Goal: Transaction & Acquisition: Purchase product/service

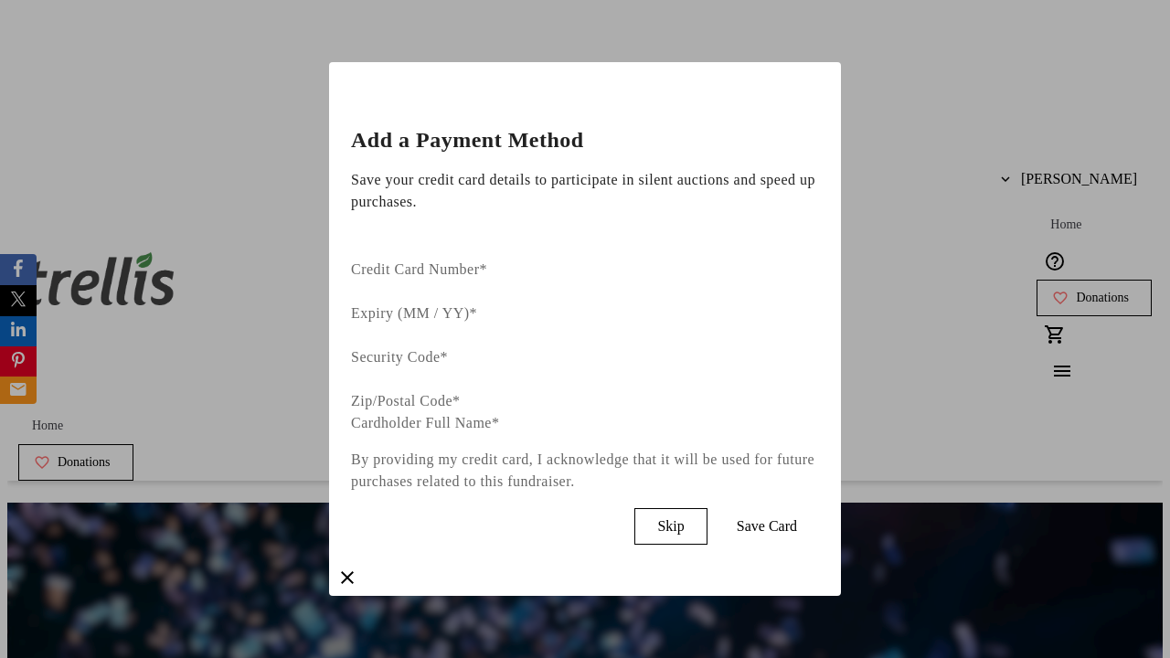
click at [684, 518] on span "Skip" at bounding box center [670, 526] width 27 height 16
click at [1076, 291] on span "Donations" at bounding box center [1102, 298] width 53 height 15
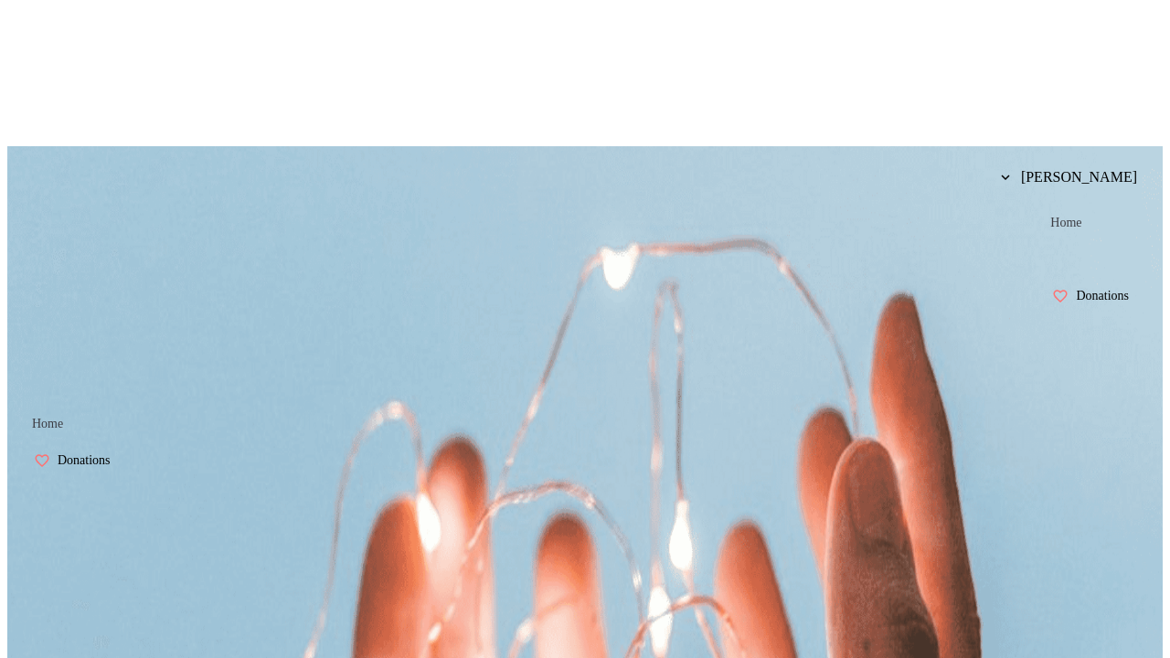
scroll to position [7, 0]
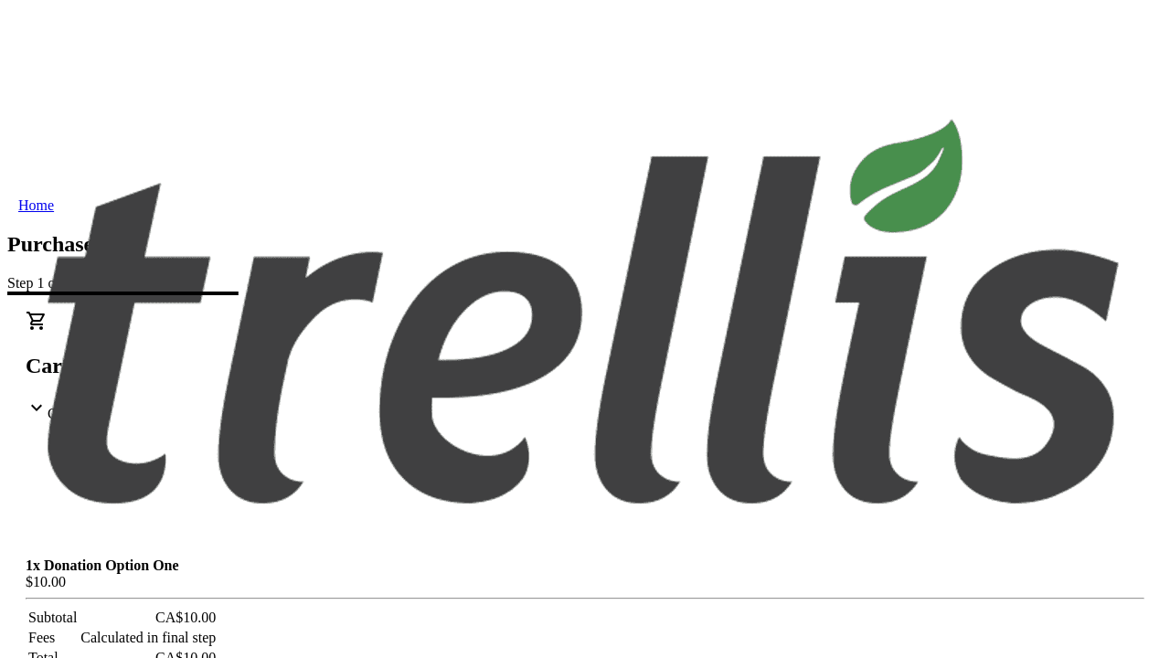
select select "BC"
select select "CA"
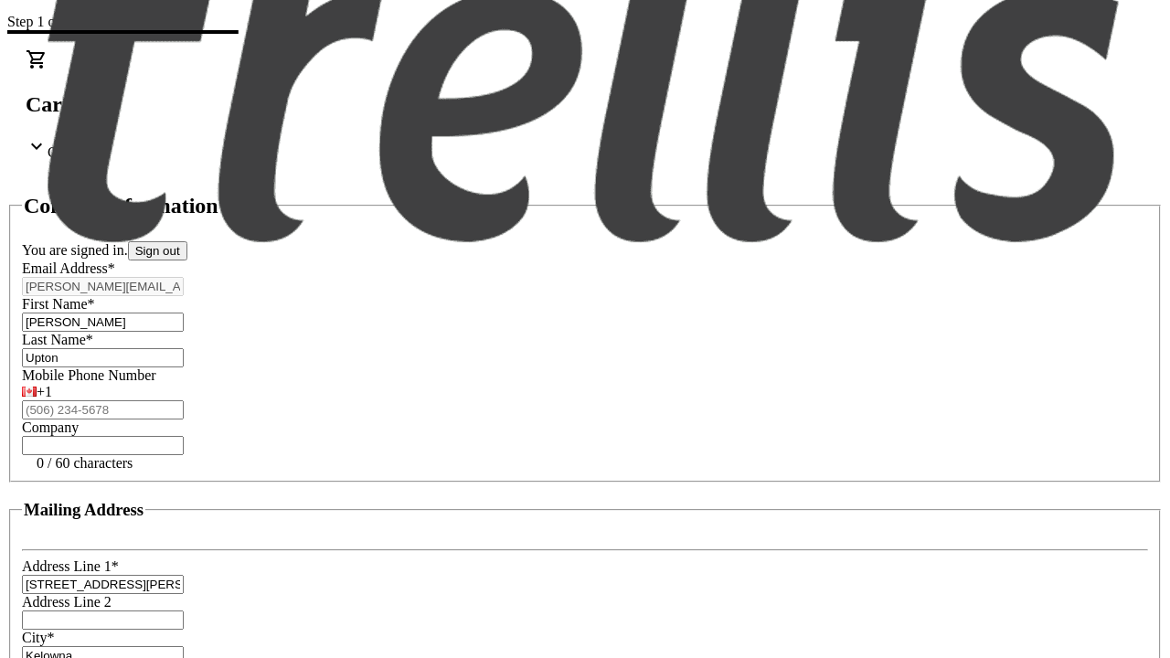
type input "V1Y 0C2"
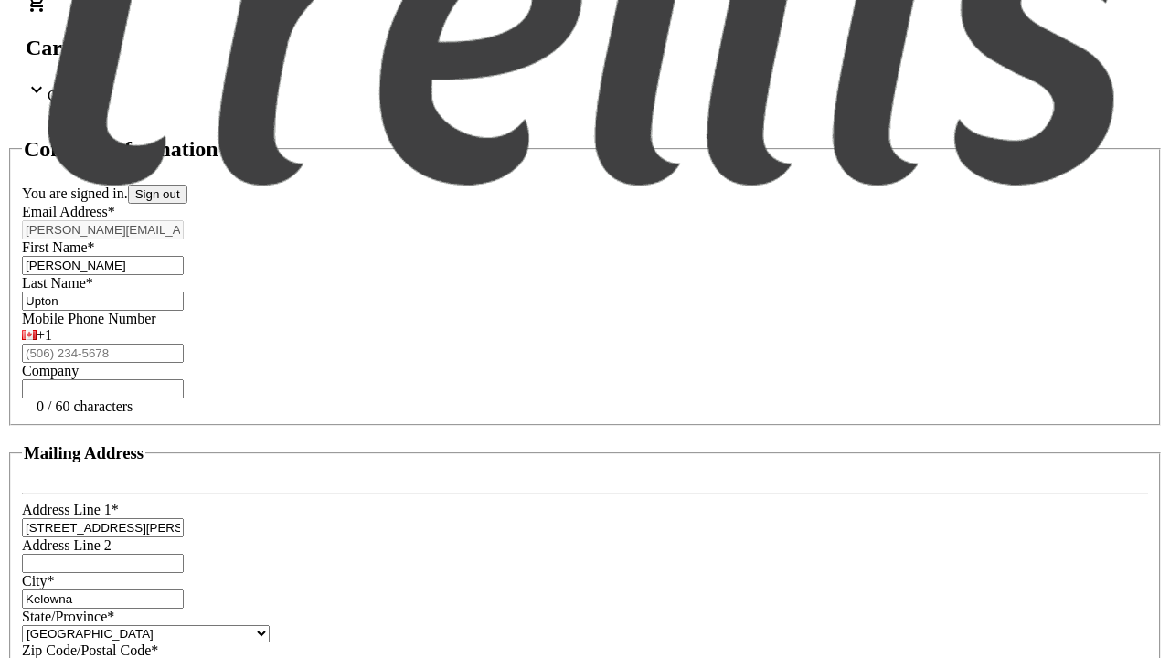
scroll to position [348, 0]
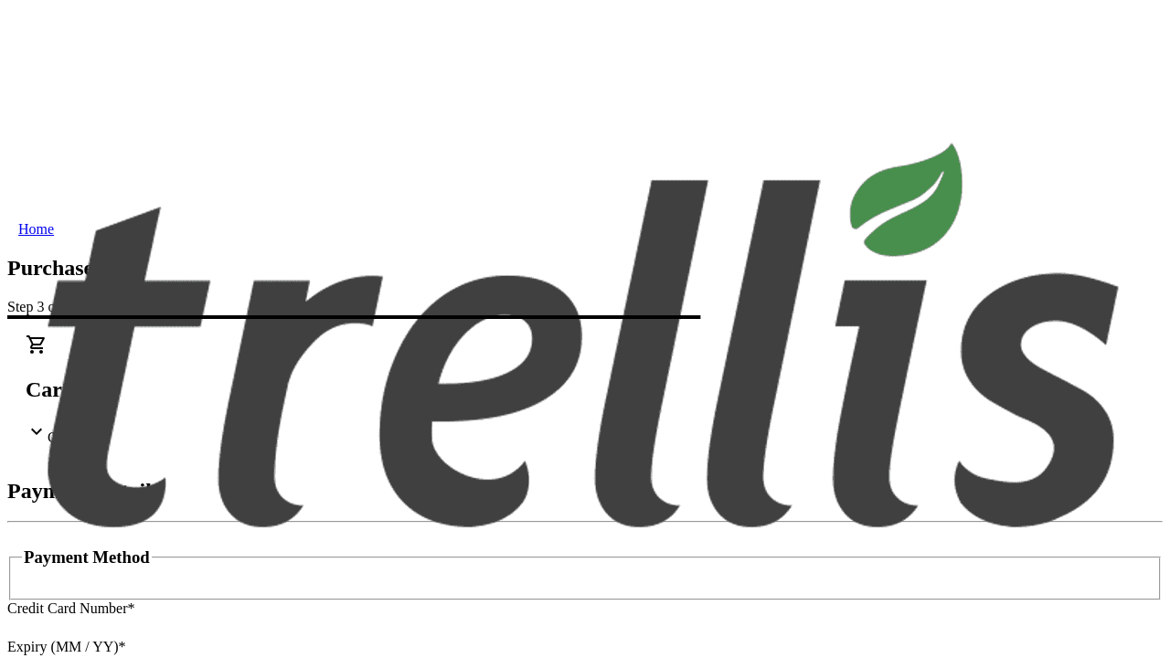
type input "V1Y 0C2"
